Goal: Information Seeking & Learning: Learn about a topic

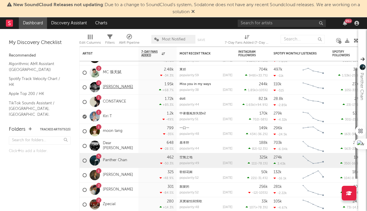
click at [114, 87] on link "[PERSON_NAME]" at bounding box center [118, 87] width 30 height 5
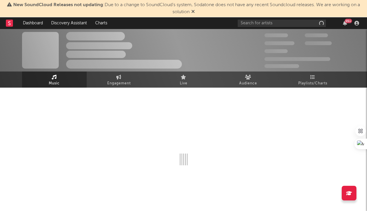
scroll to position [0, 0]
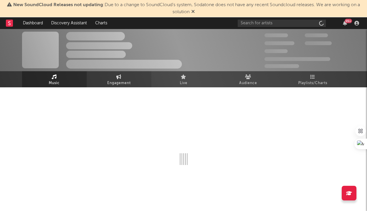
click at [124, 77] on link "Engagement" at bounding box center [119, 79] width 65 height 16
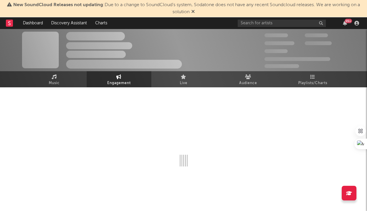
select select "1w"
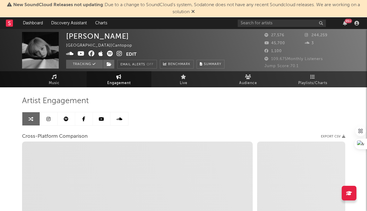
click at [43, 120] on link at bounding box center [49, 118] width 18 height 13
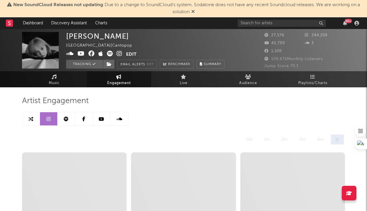
select select "6m"
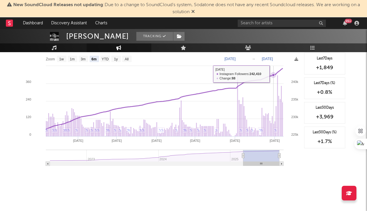
scroll to position [921, 0]
